Goal: Information Seeking & Learning: Learn about a topic

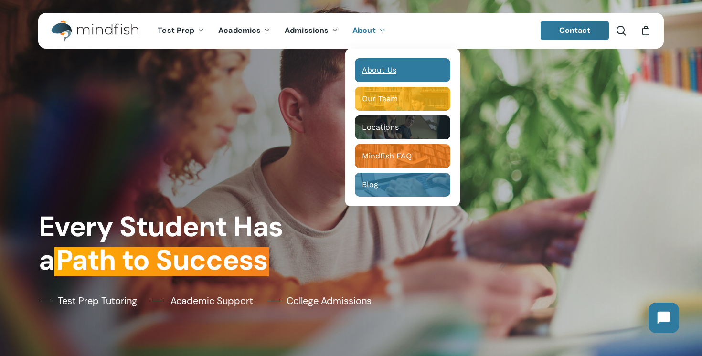
click at [388, 74] on span "About Us" at bounding box center [379, 69] width 34 height 9
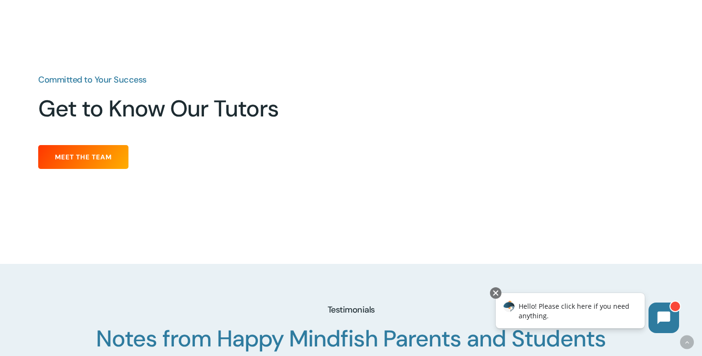
scroll to position [1140, 0]
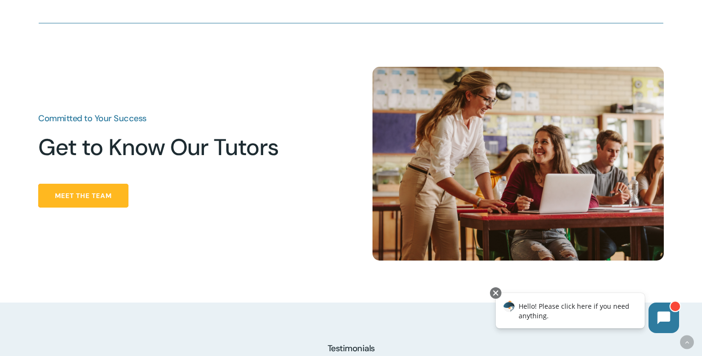
click at [76, 203] on link "Meet the Team" at bounding box center [83, 196] width 90 height 24
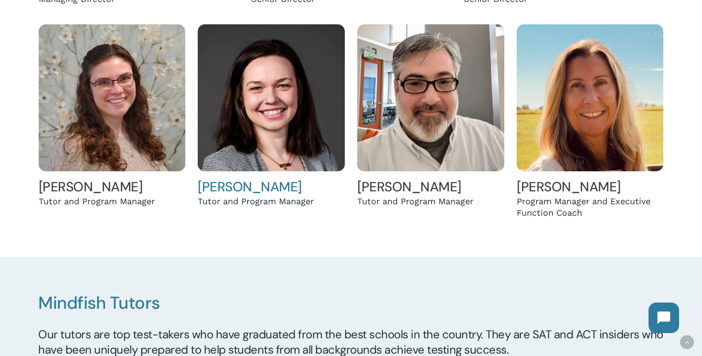
scroll to position [496, 0]
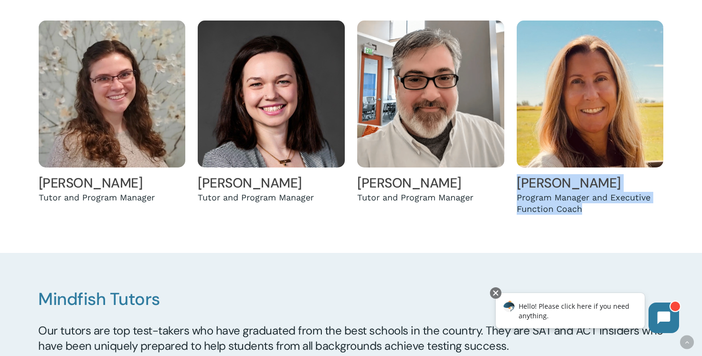
drag, startPoint x: 594, startPoint y: 209, endPoint x: 514, endPoint y: 191, distance: 82.6
click at [514, 191] on div "[PERSON_NAME] Program Manager and Executive Function Coach" at bounding box center [589, 117] width 159 height 200
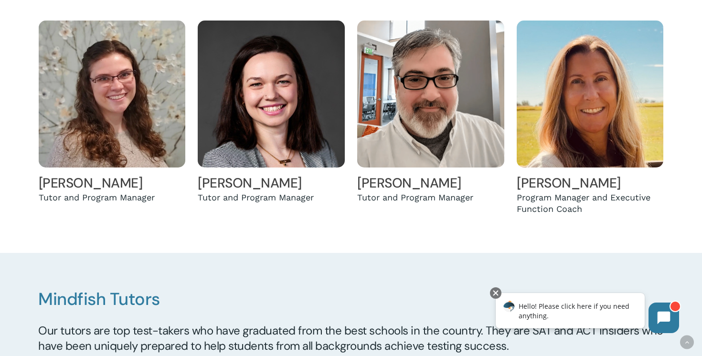
click at [489, 223] on div at bounding box center [351, 7] width 702 height 491
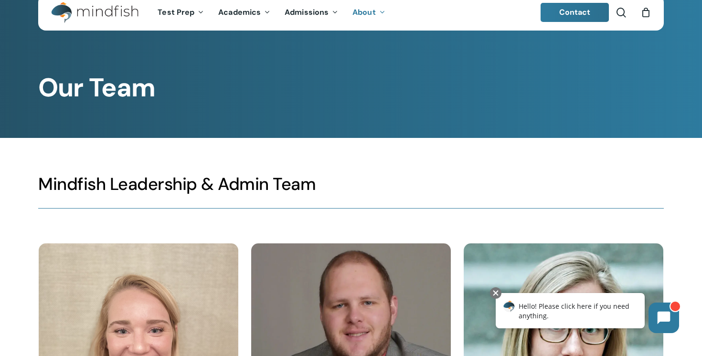
scroll to position [0, 0]
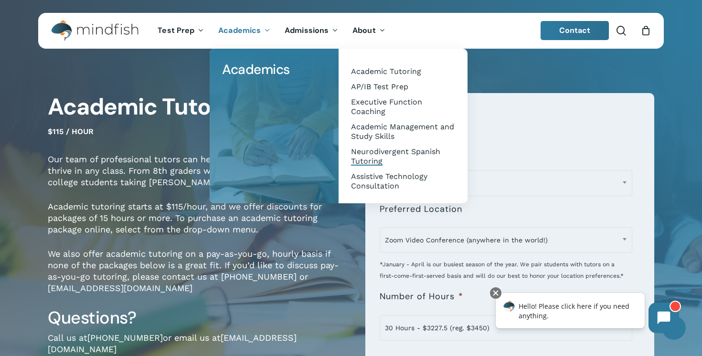
click at [368, 157] on span "Neurodivergent Spanish Tutoring" at bounding box center [395, 156] width 89 height 19
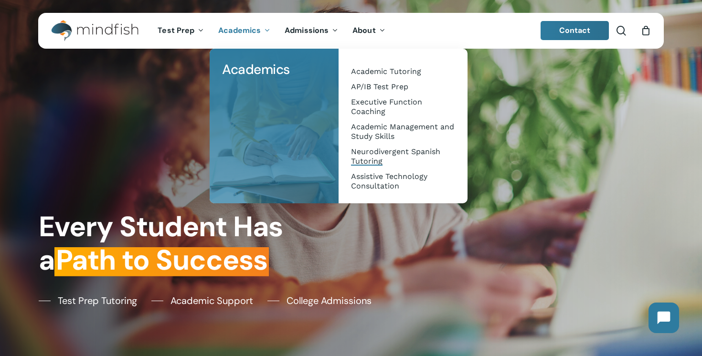
click at [392, 151] on span "Neurodivergent Spanish Tutoring" at bounding box center [395, 156] width 89 height 19
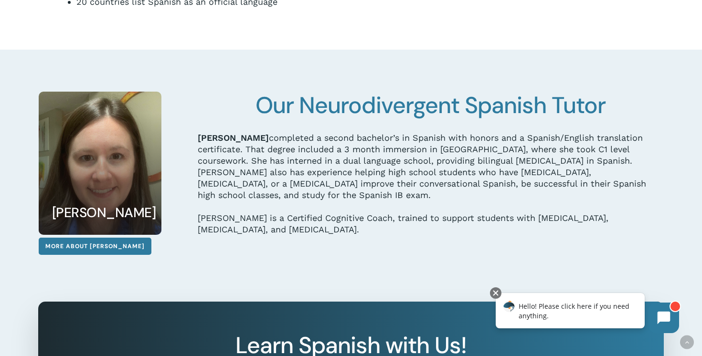
scroll to position [1148, 0]
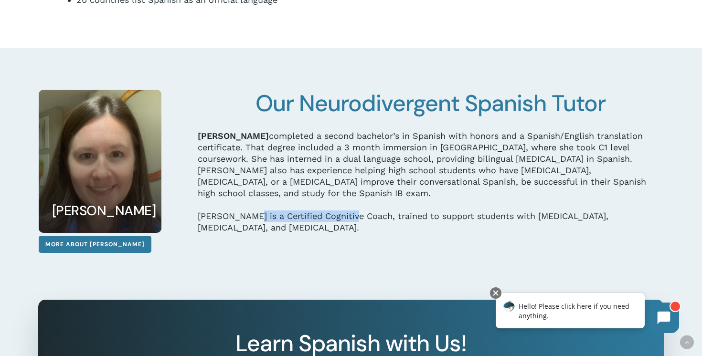
drag, startPoint x: 356, startPoint y: 218, endPoint x: 252, endPoint y: 217, distance: 104.1
click at [252, 217] on p "Hannah is a Certified Cognitive Coach, trained to support students with ADHD, A…" at bounding box center [430, 221] width 465 height 23
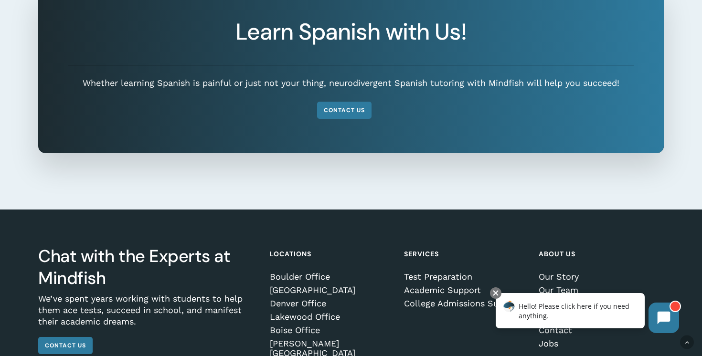
scroll to position [1548, 0]
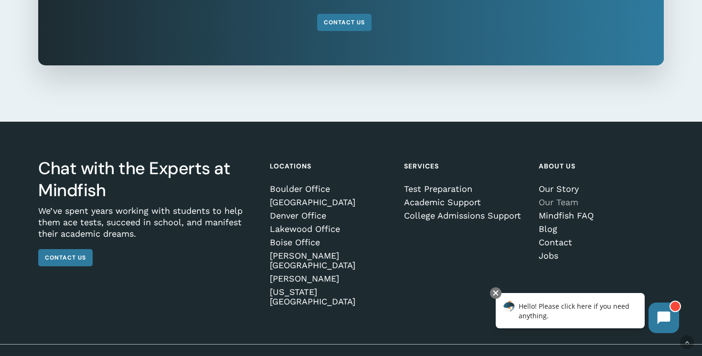
click at [557, 204] on link "Our Team" at bounding box center [599, 203] width 122 height 10
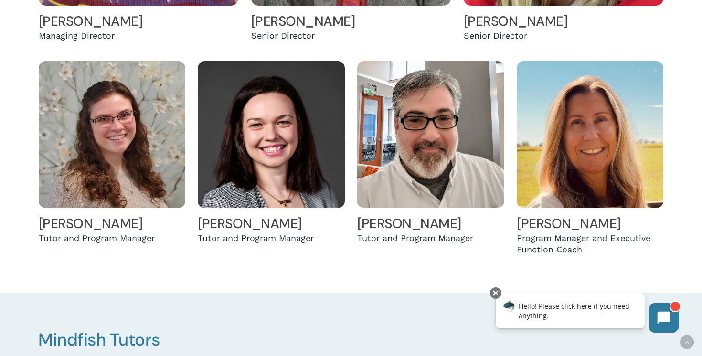
scroll to position [457, 0]
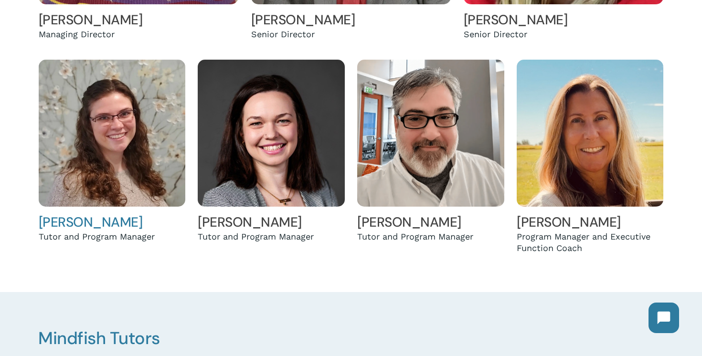
click at [84, 222] on link "Holly Andreassen" at bounding box center [91, 222] width 104 height 18
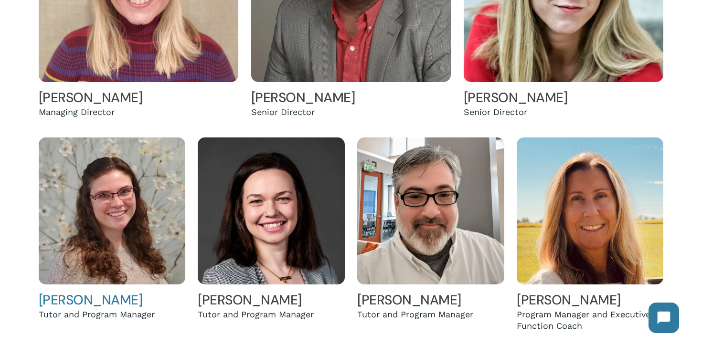
scroll to position [346, 0]
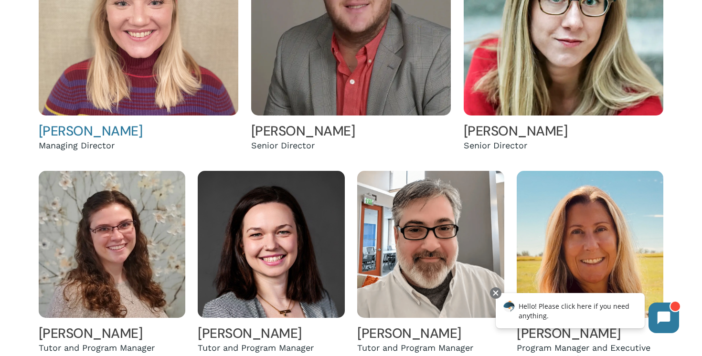
click at [93, 126] on link "[PERSON_NAME]" at bounding box center [91, 131] width 104 height 18
